Goal: Information Seeking & Learning: Learn about a topic

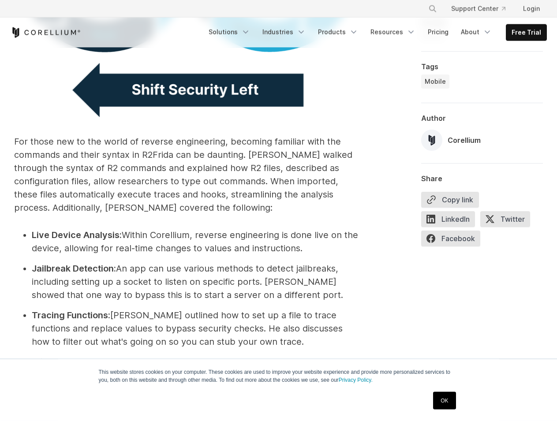
scroll to position [1890, 0]
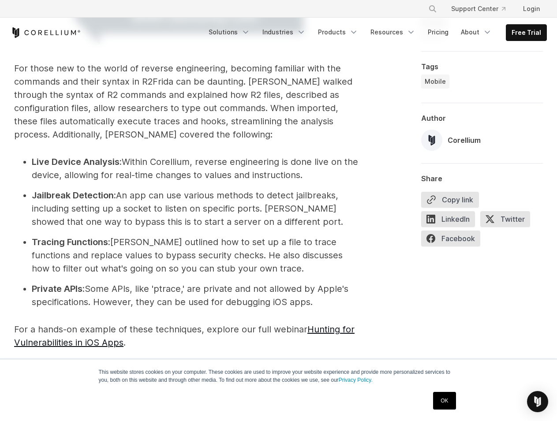
click at [186, 189] on li "Jailbreak Detection: An app can use various methods to detect jailbreaks, inclu…" at bounding box center [197, 209] width 330 height 40
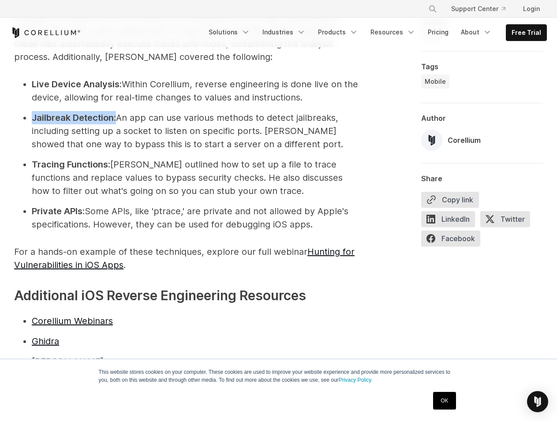
scroll to position [1980, 0]
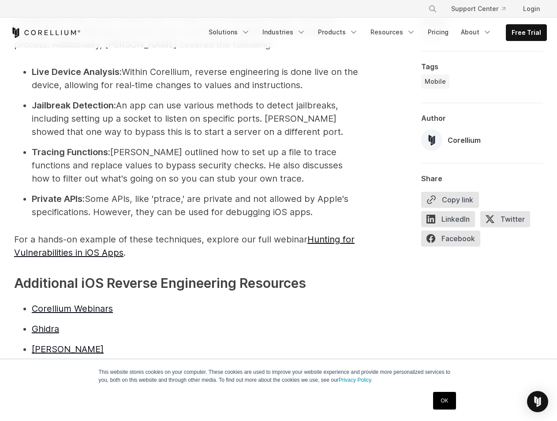
click at [110, 66] on ul "Live Device Analysis: Within Corellium, reverse engineering is done live on the…" at bounding box center [188, 142] width 348 height 154
click at [92, 147] on strong "Tracing Functions:" at bounding box center [71, 152] width 79 height 11
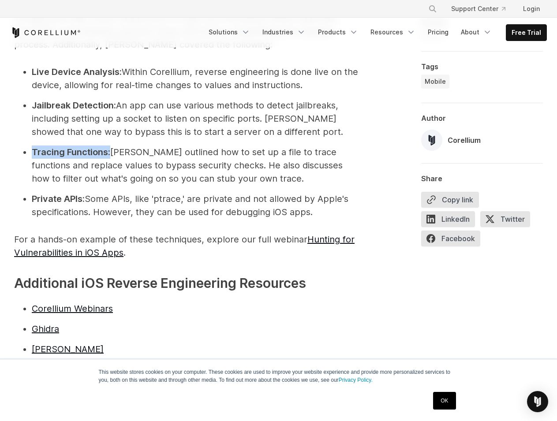
click at [92, 147] on strong "Tracing Functions:" at bounding box center [71, 152] width 79 height 11
click at [64, 147] on strong "Tracing Functions:" at bounding box center [71, 152] width 79 height 11
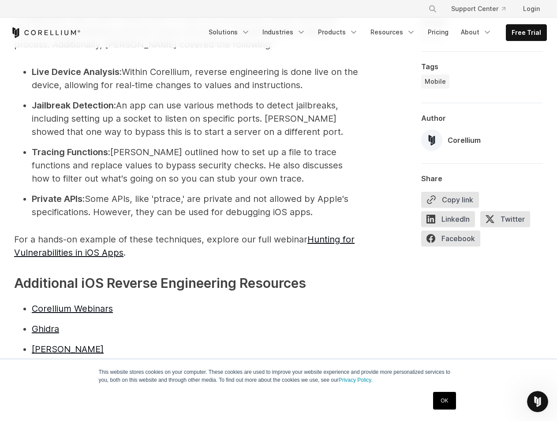
click at [165, 192] on li "Private APIs: Some APIs, like 'ptrace,' are private and not allowed by Apple's …" at bounding box center [197, 205] width 330 height 26
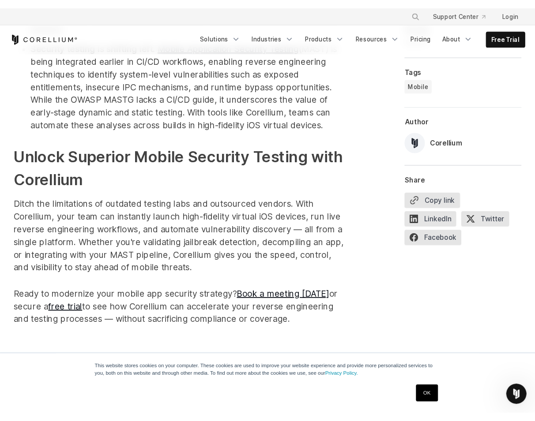
scroll to position [2928, 0]
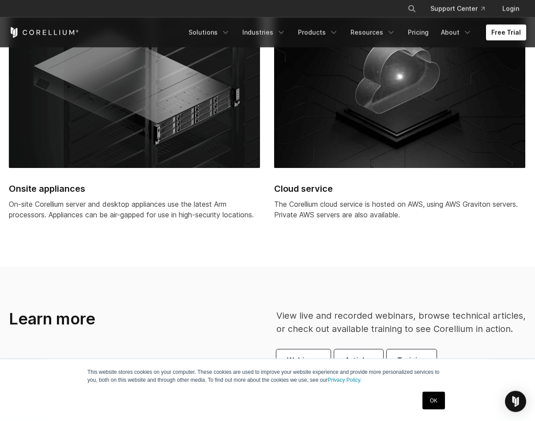
scroll to position [2508, 0]
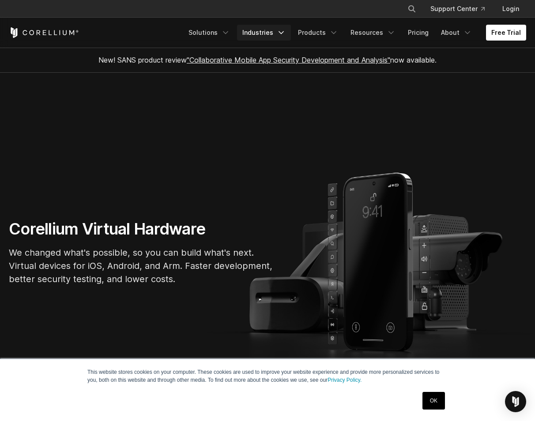
click at [263, 28] on link "Industries" at bounding box center [264, 33] width 54 height 16
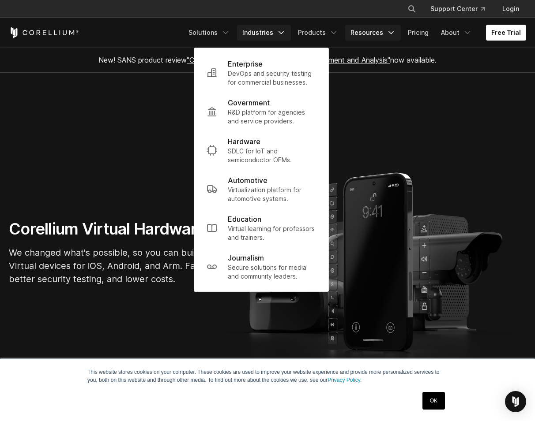
click at [360, 39] on link "Resources" at bounding box center [373, 33] width 56 height 16
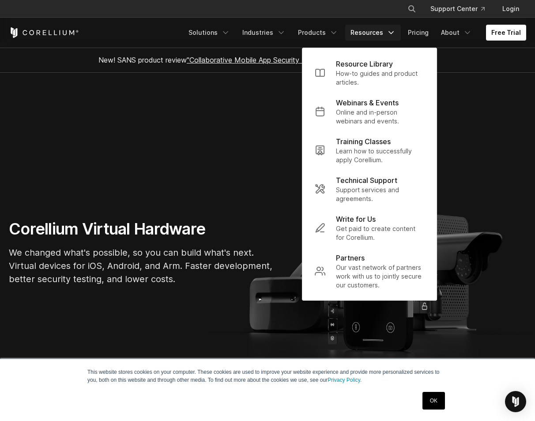
click at [210, 20] on div "Free Trial Solutions IoT" at bounding box center [267, 33] width 517 height 30
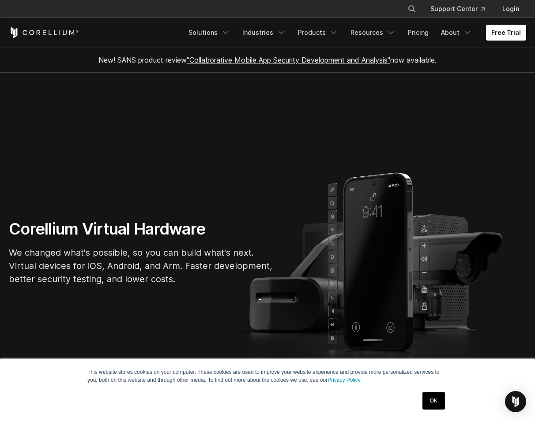
click at [210, 21] on div "Free Trial Solutions IoT" at bounding box center [267, 33] width 517 height 30
click at [212, 25] on link "Solutions" at bounding box center [209, 33] width 52 height 16
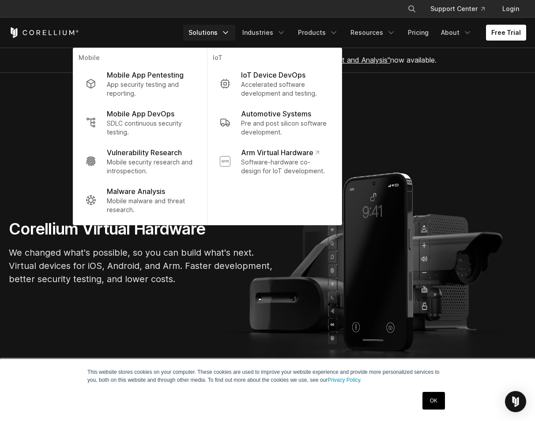
click at [212, 25] on link "Solutions" at bounding box center [209, 33] width 52 height 16
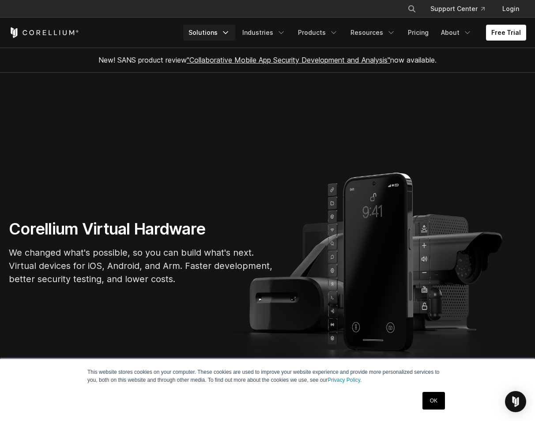
click at [212, 25] on link "Solutions" at bounding box center [209, 33] width 52 height 16
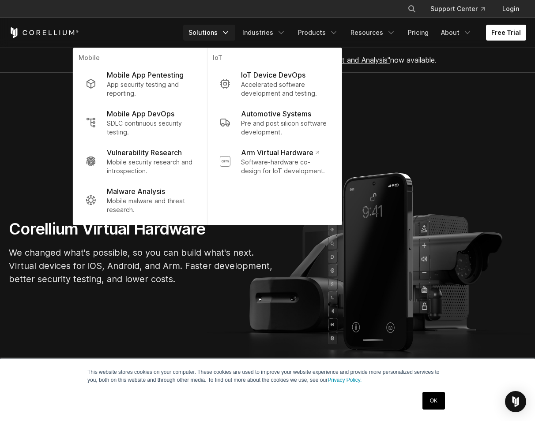
click at [212, 25] on link "Solutions" at bounding box center [209, 33] width 52 height 16
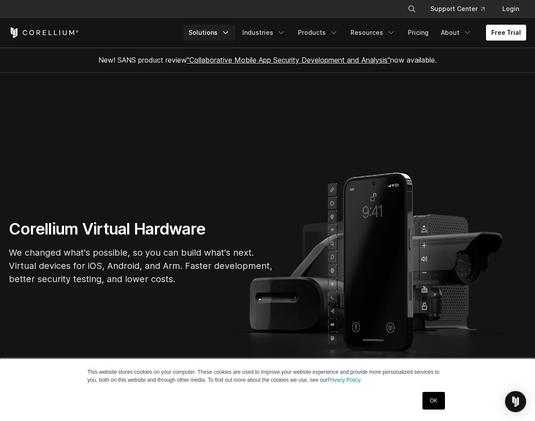
click at [212, 25] on link "Solutions" at bounding box center [209, 33] width 52 height 16
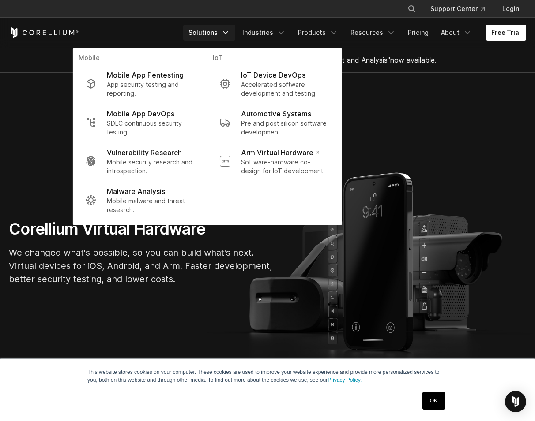
click at [212, 38] on link "Solutions" at bounding box center [209, 33] width 52 height 16
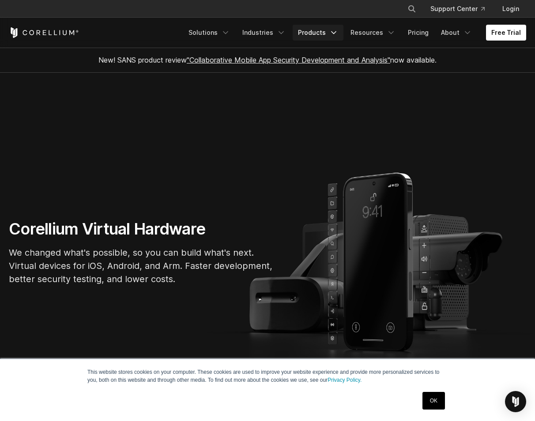
click at [332, 39] on link "Products" at bounding box center [317, 33] width 51 height 16
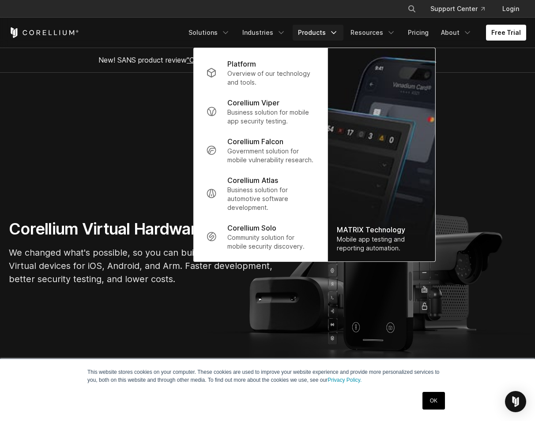
click at [332, 39] on link "Products" at bounding box center [317, 33] width 51 height 16
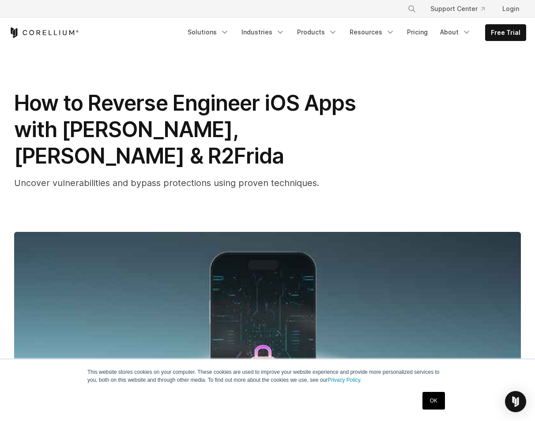
scroll to position [315, 0]
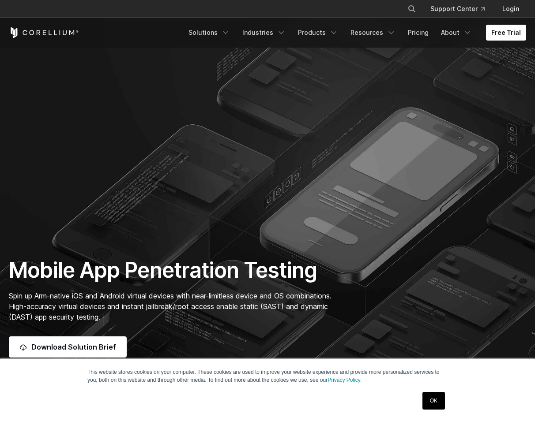
scroll to position [675, 0]
